Goal: Information Seeking & Learning: Learn about a topic

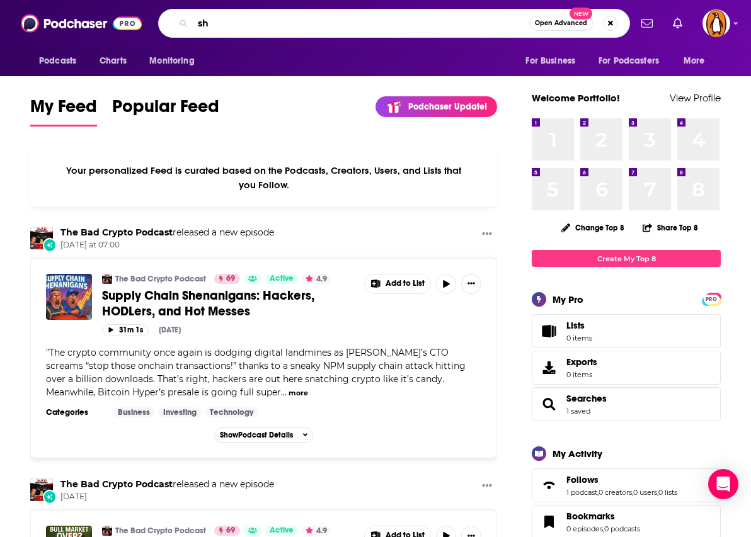
type input "s"
type input "couple things"
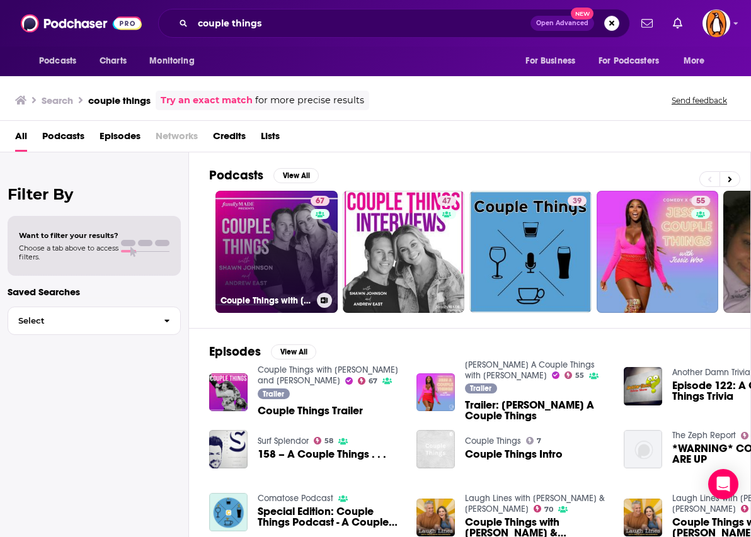
click at [292, 237] on link "67 Couple Things with [PERSON_NAME] and [PERSON_NAME]" at bounding box center [276, 252] width 122 height 122
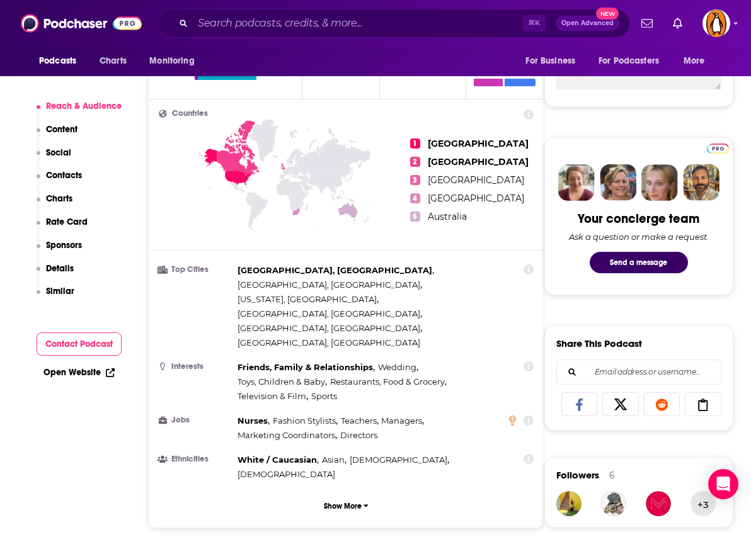
scroll to position [516, 0]
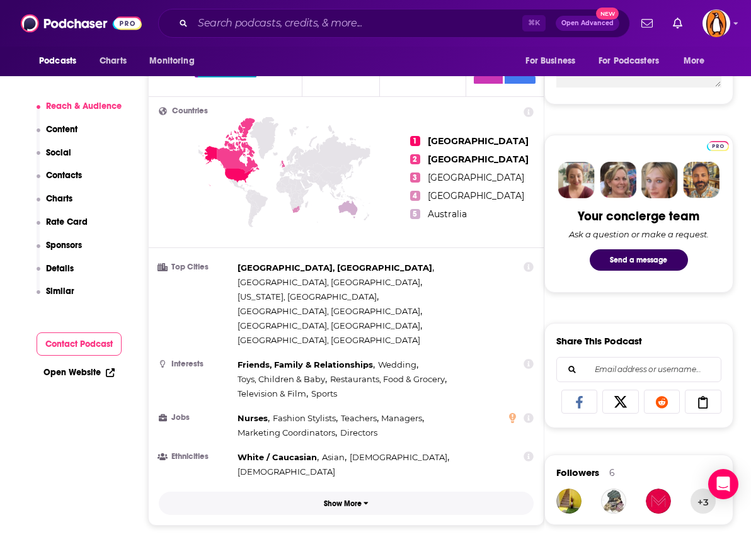
click at [334, 492] on button "Show More" at bounding box center [346, 503] width 375 height 23
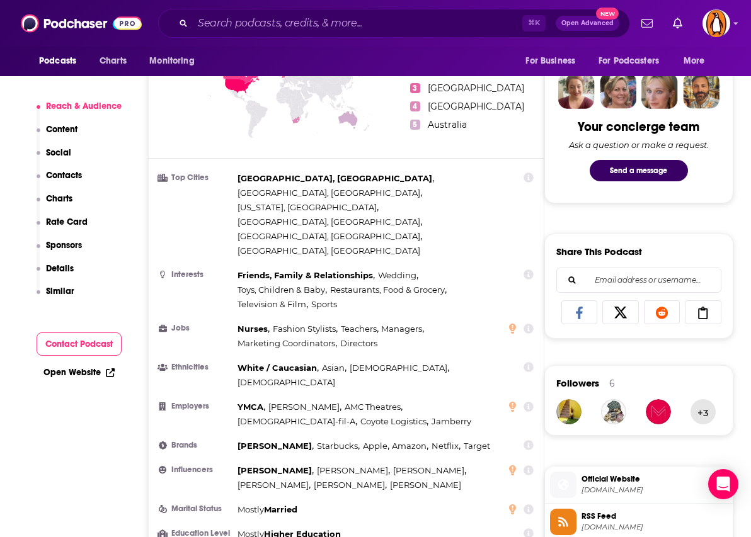
scroll to position [600, 0]
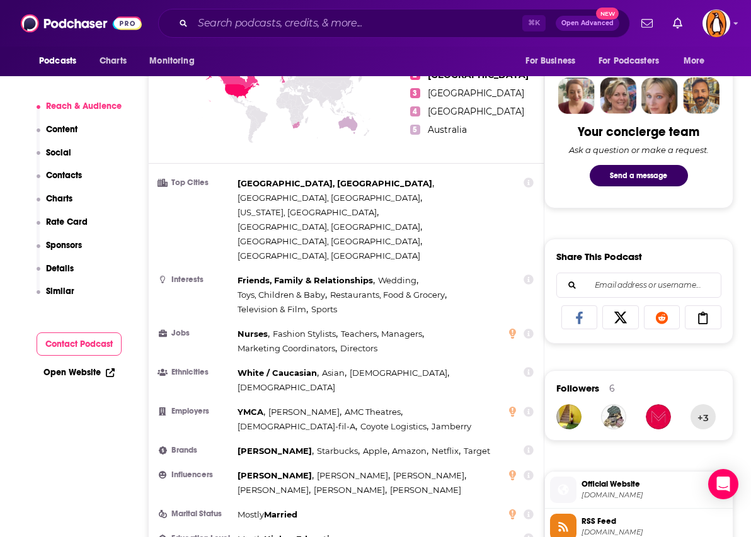
click at [379, 205] on span "[US_STATE], [GEOGRAPHIC_DATA] ," at bounding box center [308, 212] width 141 height 14
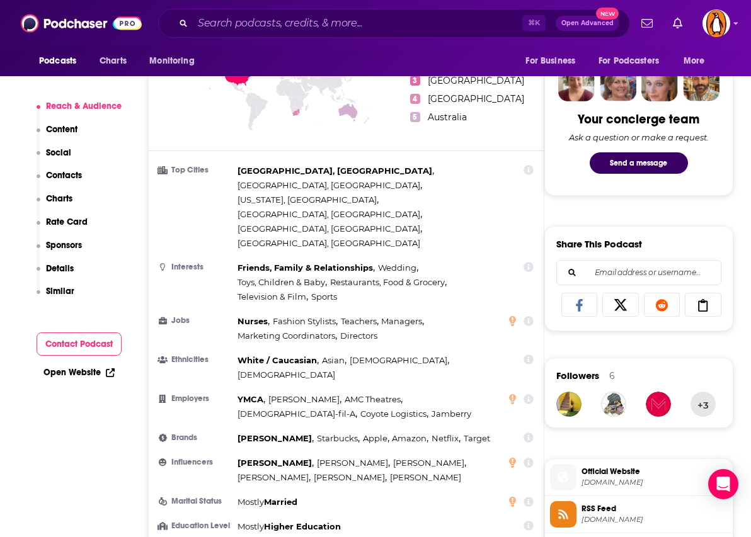
scroll to position [612, 0]
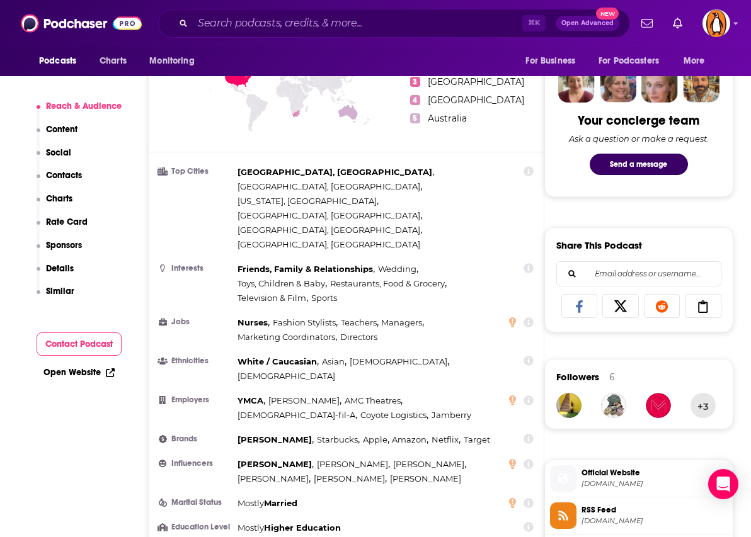
click at [529, 166] on icon at bounding box center [529, 171] width 10 height 10
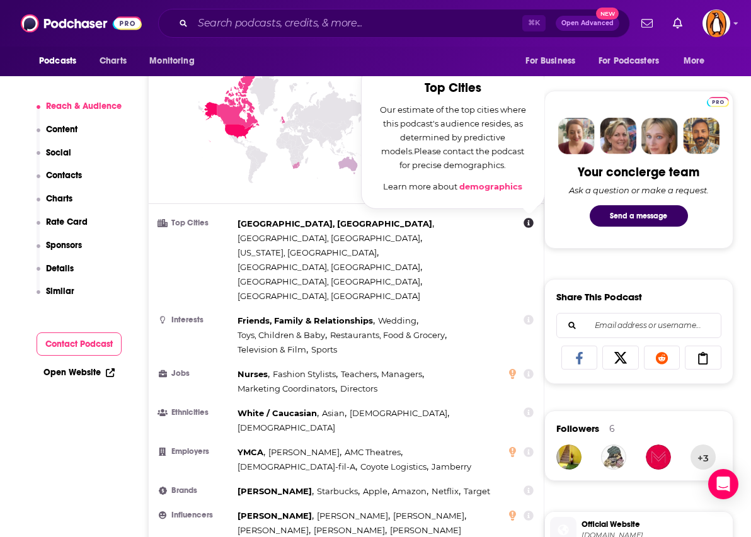
scroll to position [561, 0]
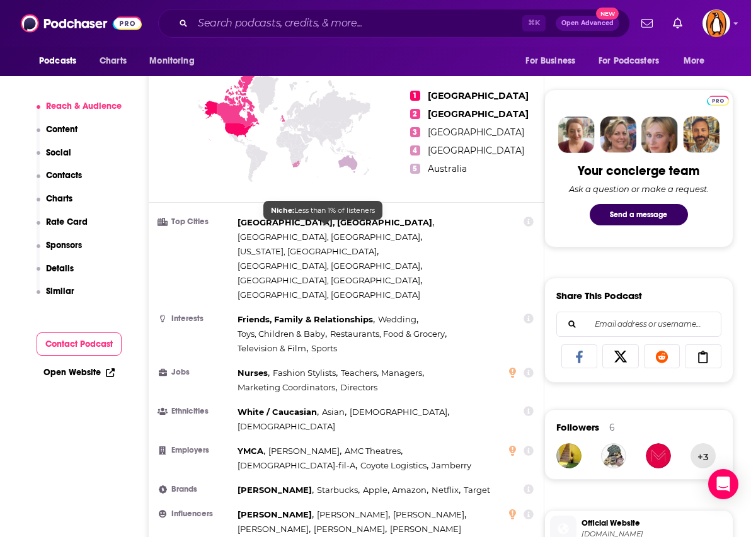
click at [313, 290] on span "[GEOGRAPHIC_DATA], [GEOGRAPHIC_DATA]" at bounding box center [329, 295] width 183 height 10
click at [282, 217] on span "[GEOGRAPHIC_DATA], [GEOGRAPHIC_DATA]" at bounding box center [335, 222] width 195 height 10
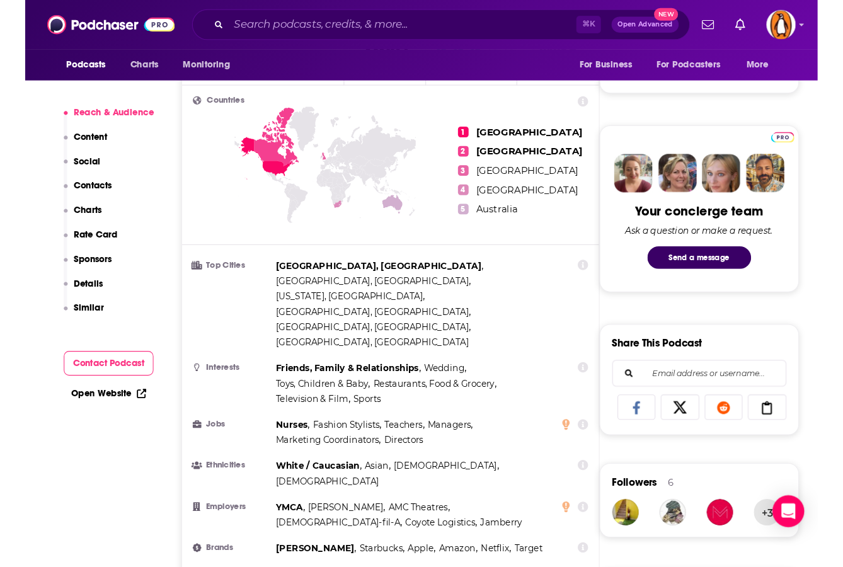
scroll to position [529, 0]
